Goal: Use online tool/utility: Utilize a website feature to perform a specific function

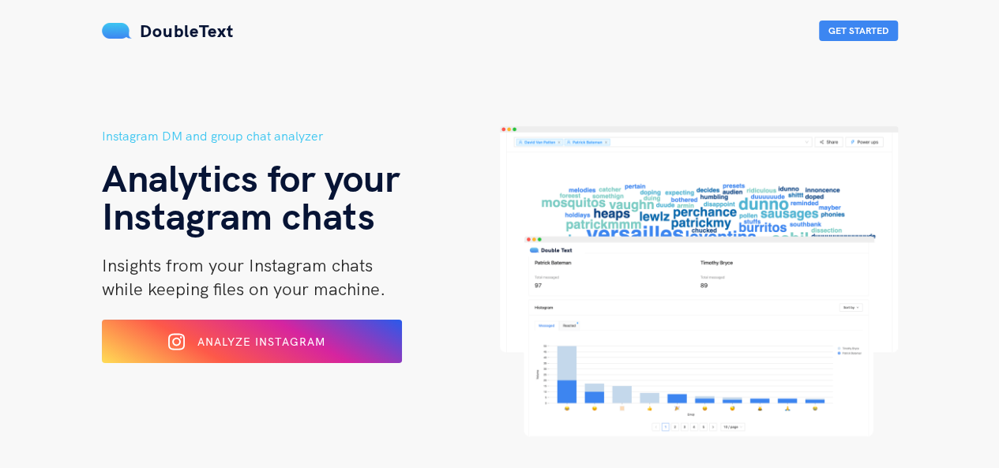
click at [248, 343] on span "Analyze Instagram" at bounding box center [261, 342] width 128 height 14
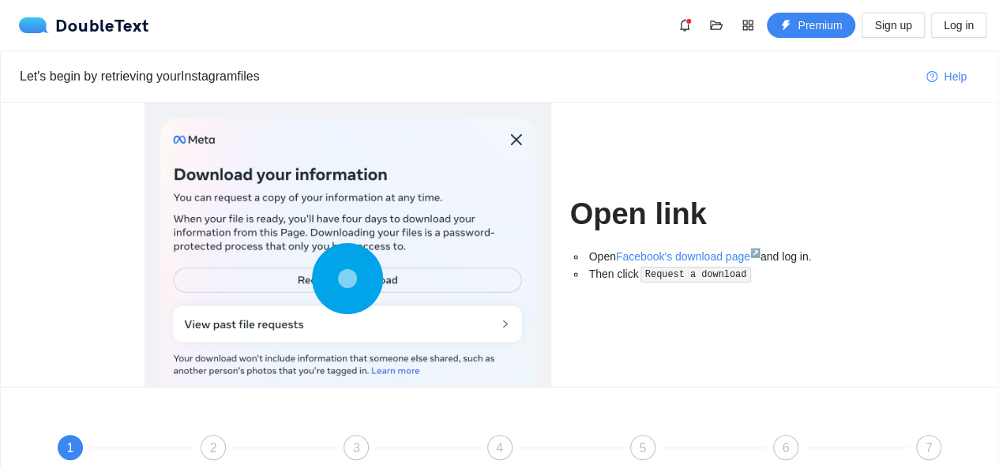
scroll to position [193, 0]
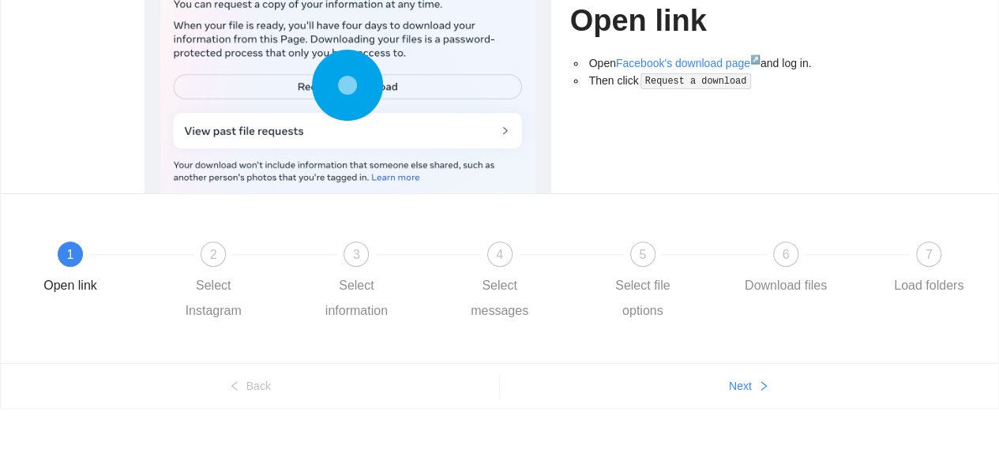
click at [354, 84] on circle at bounding box center [347, 84] width 23 height 23
click at [733, 385] on span "Next" at bounding box center [740, 385] width 23 height 17
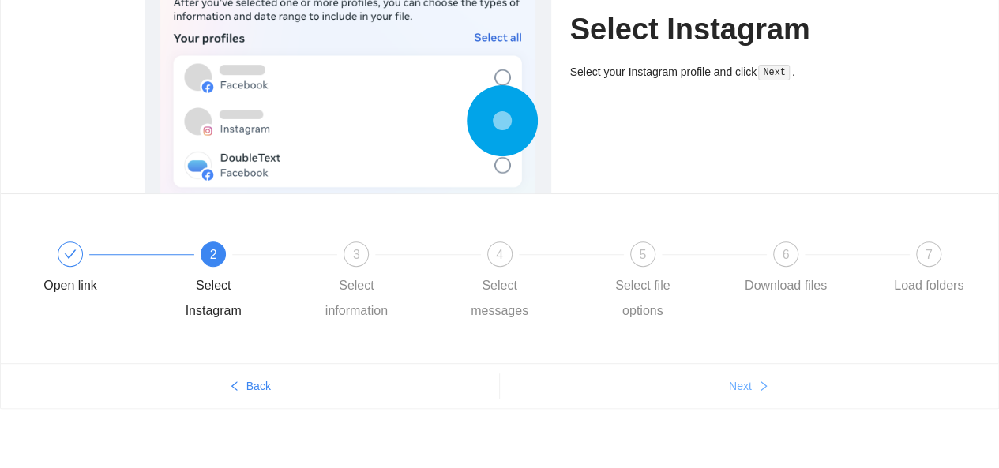
click at [733, 385] on span "Next" at bounding box center [740, 385] width 23 height 17
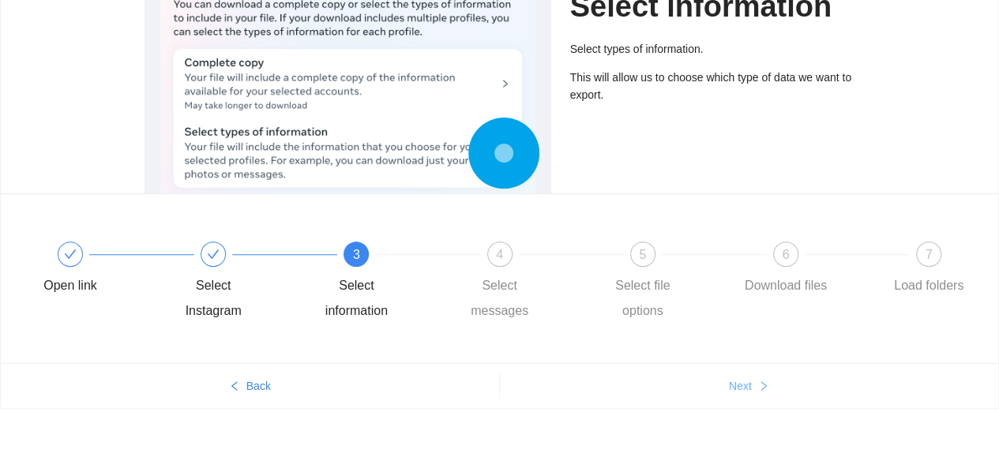
click at [733, 385] on span "Next" at bounding box center [740, 385] width 23 height 17
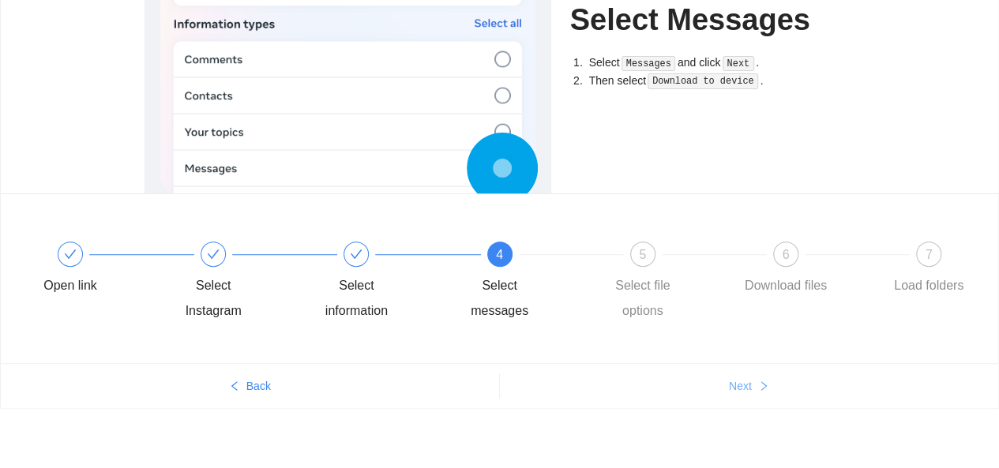
click at [733, 385] on span "Next" at bounding box center [740, 385] width 23 height 17
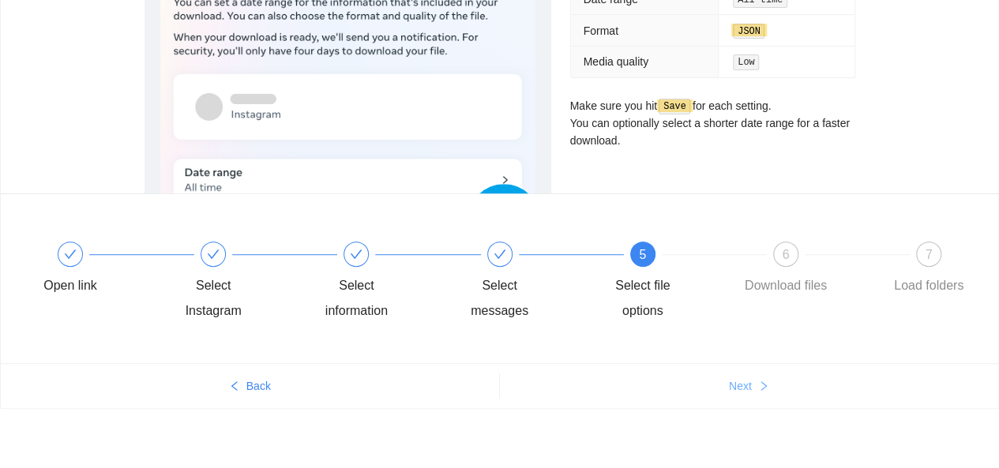
click at [733, 385] on span "Next" at bounding box center [740, 385] width 23 height 17
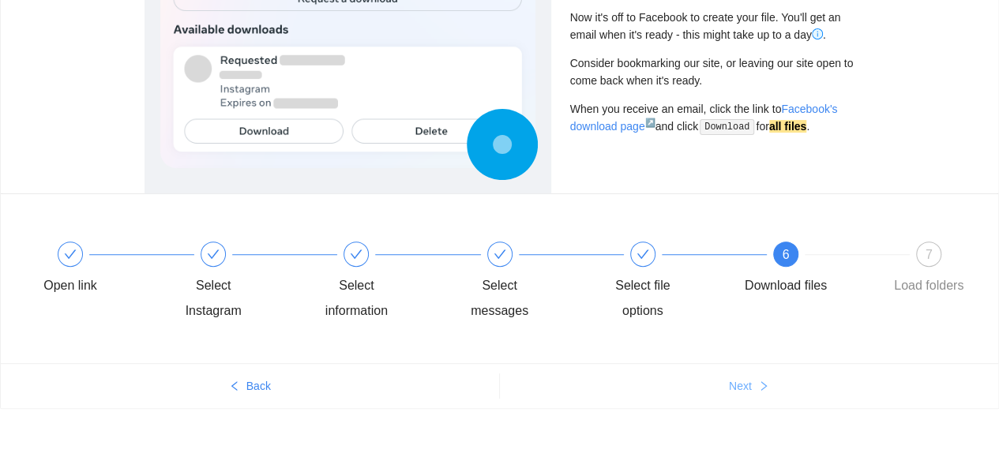
click at [733, 385] on span "Next" at bounding box center [740, 385] width 23 height 17
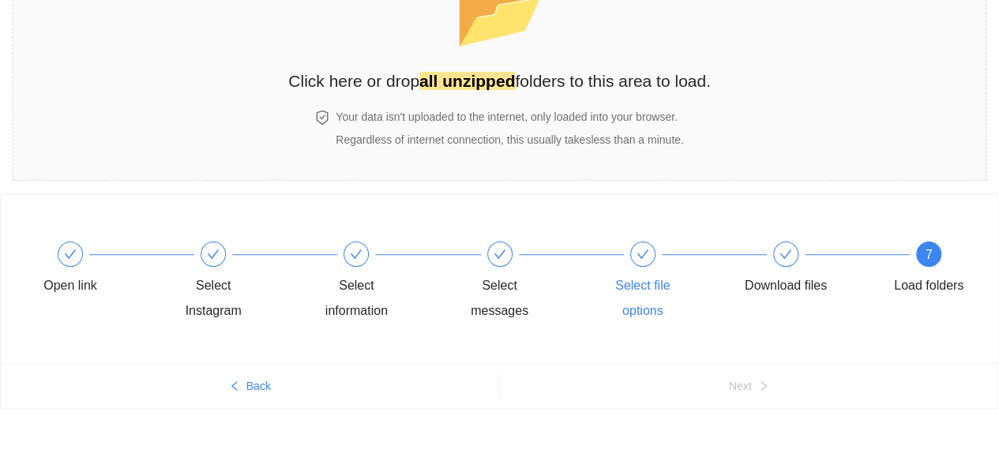
scroll to position [0, 0]
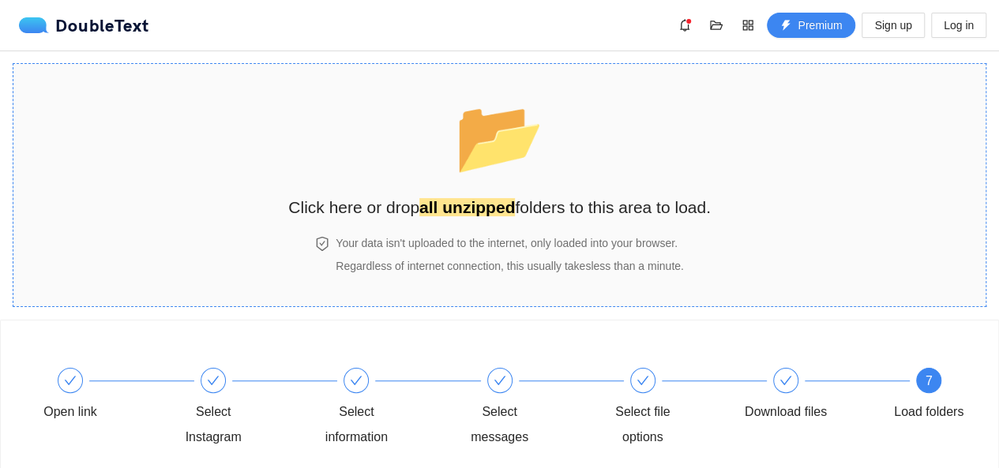
click at [542, 165] on span "📂" at bounding box center [499, 136] width 91 height 81
click at [458, 216] on strong "all unzipped" at bounding box center [467, 207] width 96 height 18
click at [505, 173] on span "📂" at bounding box center [499, 136] width 91 height 81
click at [424, 135] on div "📂 Click here or drop all unzipped folders to this area to load." at bounding box center [499, 150] width 422 height 141
click at [347, 399] on div "Select information" at bounding box center [356, 424] width 92 height 51
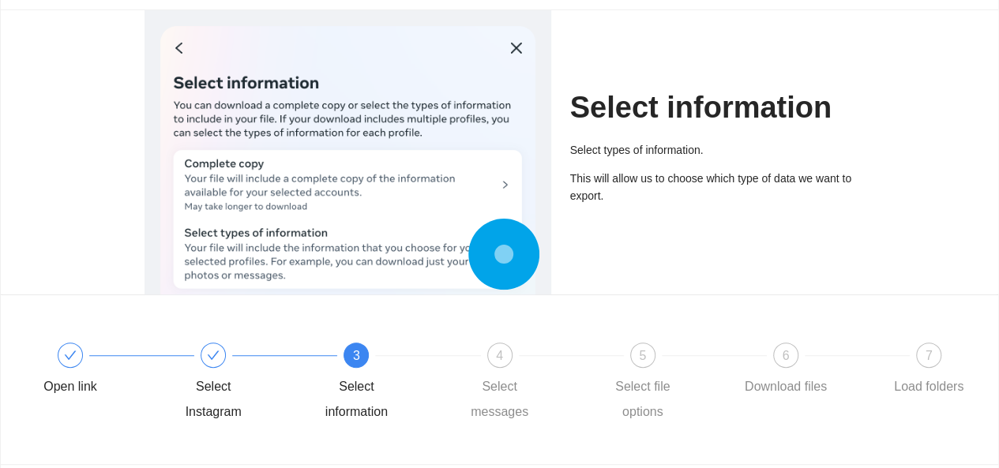
scroll to position [96, 0]
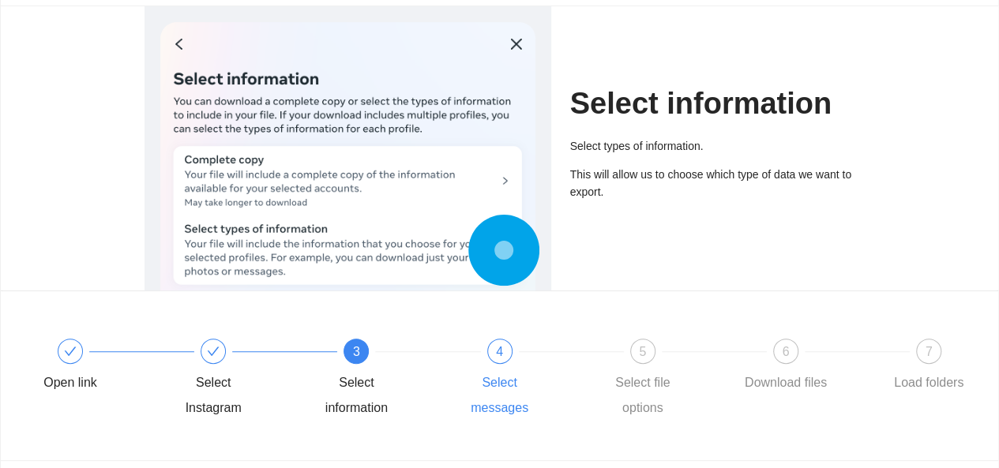
click at [528, 362] on div "4 Select messages" at bounding box center [525, 380] width 143 height 82
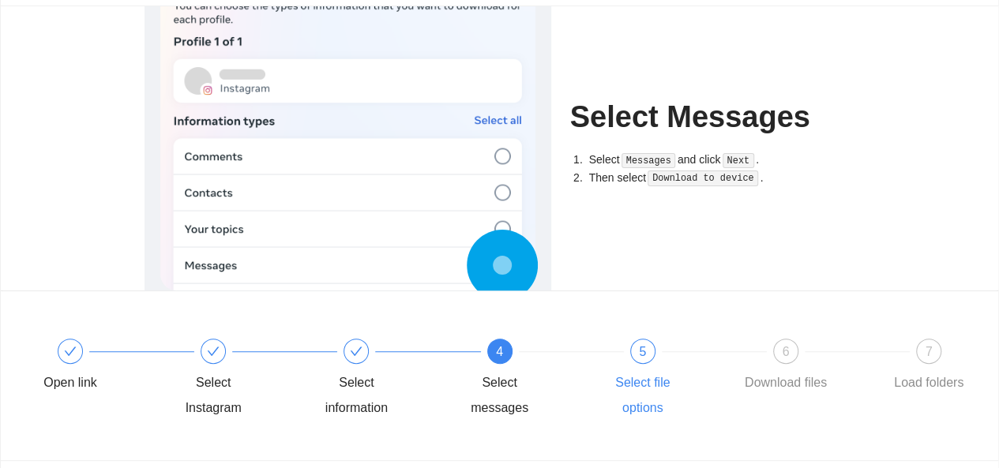
click at [605, 377] on div "Select file options" at bounding box center [643, 395] width 92 height 51
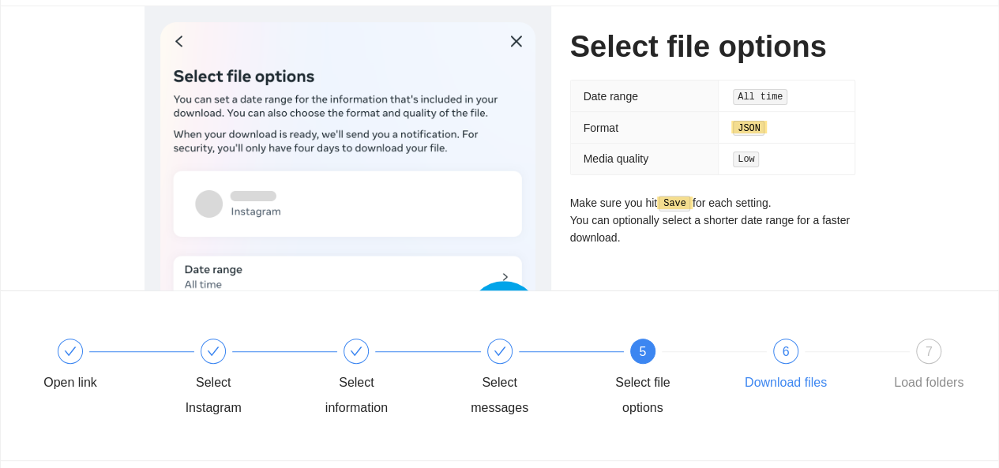
click at [782, 387] on div "Download files" at bounding box center [786, 382] width 82 height 25
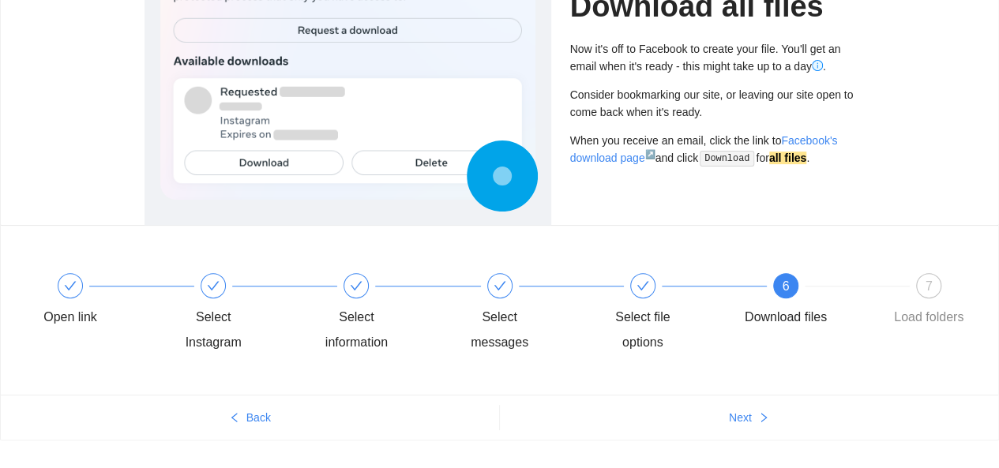
scroll to position [193, 0]
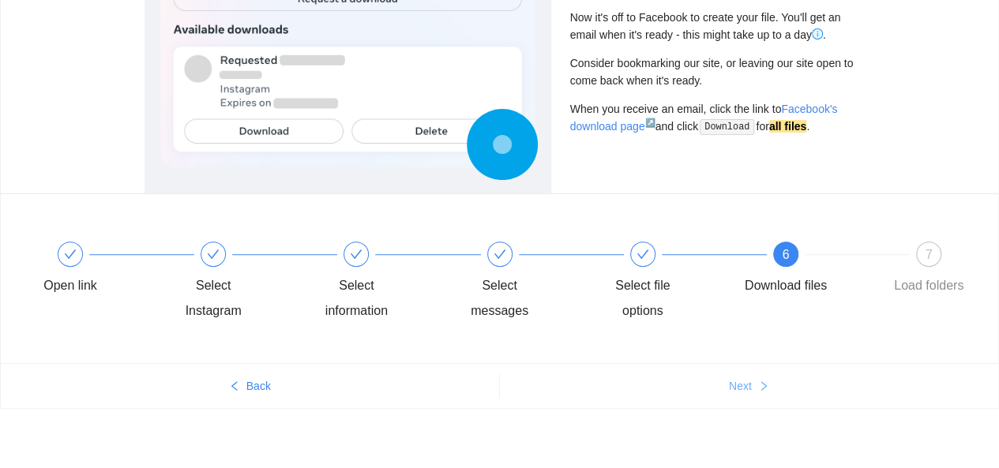
click at [750, 373] on button "Next" at bounding box center [749, 385] width 499 height 25
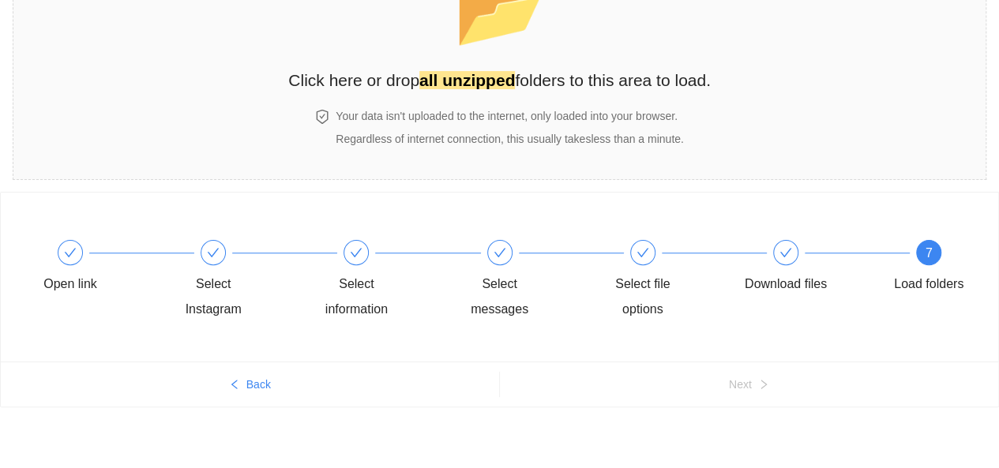
scroll to position [126, 0]
click at [538, 42] on span "📂" at bounding box center [499, 10] width 91 height 81
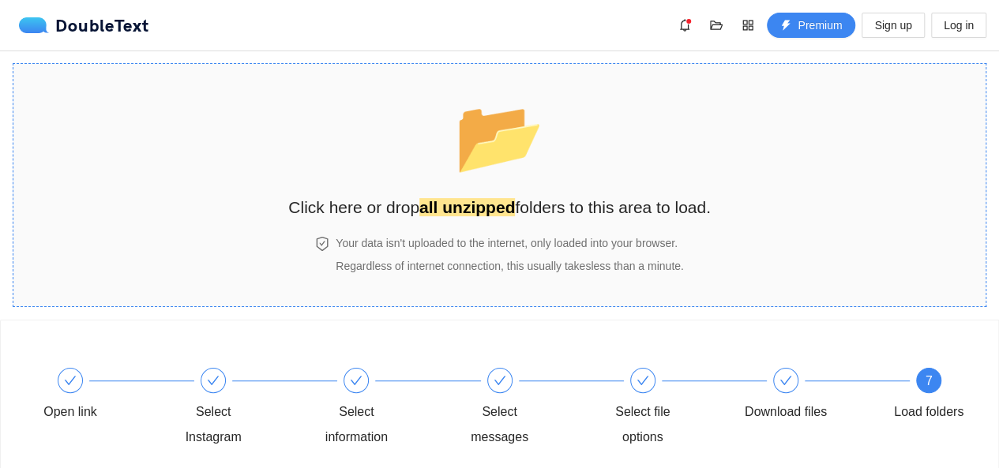
click at [441, 157] on div "📂 Click here or drop all unzipped folders to this area to load." at bounding box center [499, 150] width 422 height 141
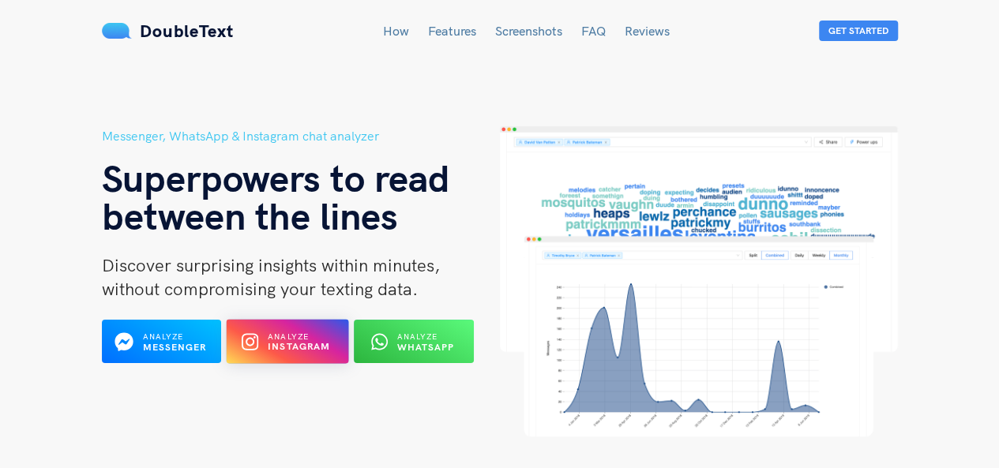
click at [276, 330] on span "Analyze Instagram" at bounding box center [299, 341] width 63 height 23
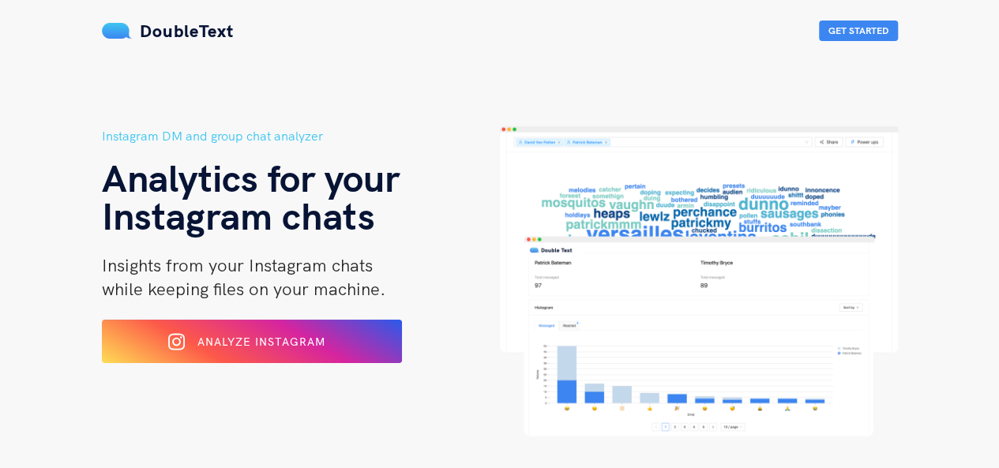
click at [206, 331] on div "Analyze Instagram" at bounding box center [251, 341] width 245 height 24
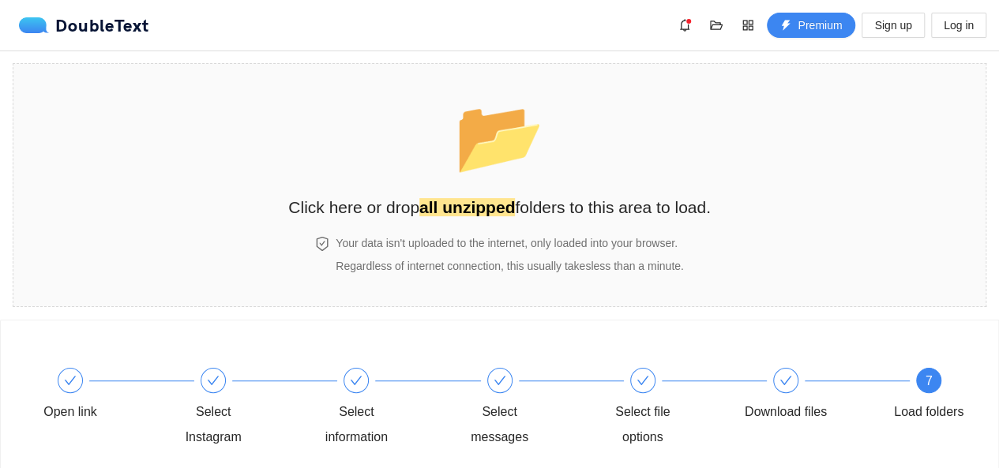
scroll to position [126, 0]
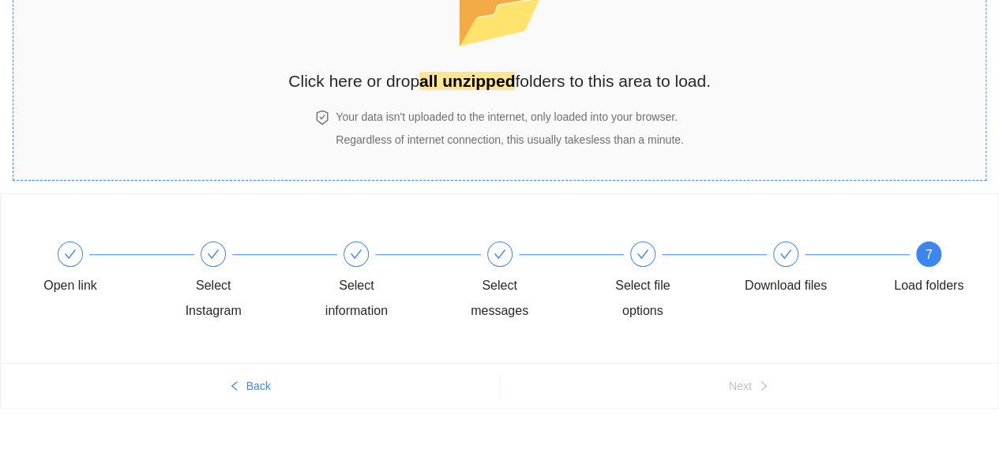
click at [471, 129] on div "Your data isn't uploaded to the internet, only loaded into your browser. Regard…" at bounding box center [509, 128] width 354 height 40
